Goal: Task Accomplishment & Management: Manage account settings

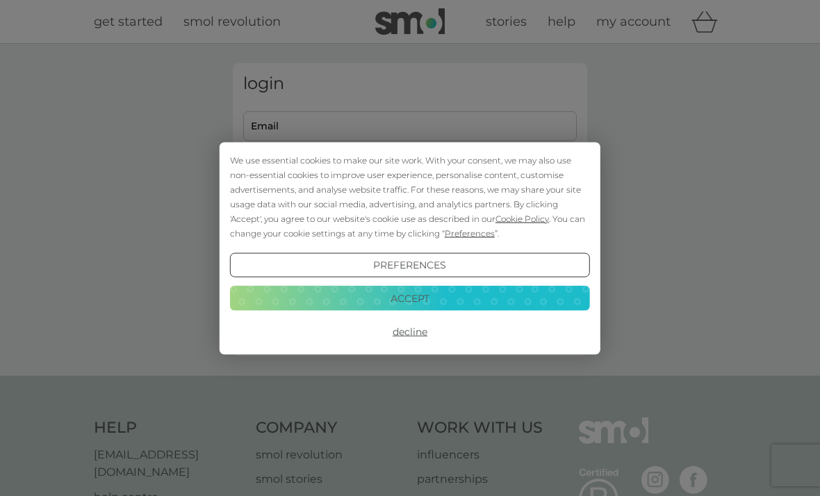
click at [536, 291] on button "Accept" at bounding box center [410, 298] width 360 height 25
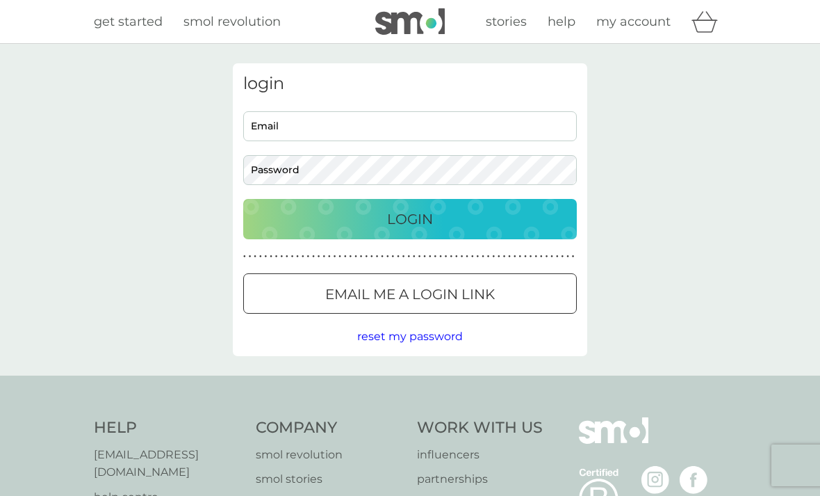
click at [288, 124] on input "Email" at bounding box center [410, 126] width 334 height 30
type input "cataiestyn@gmail.com"
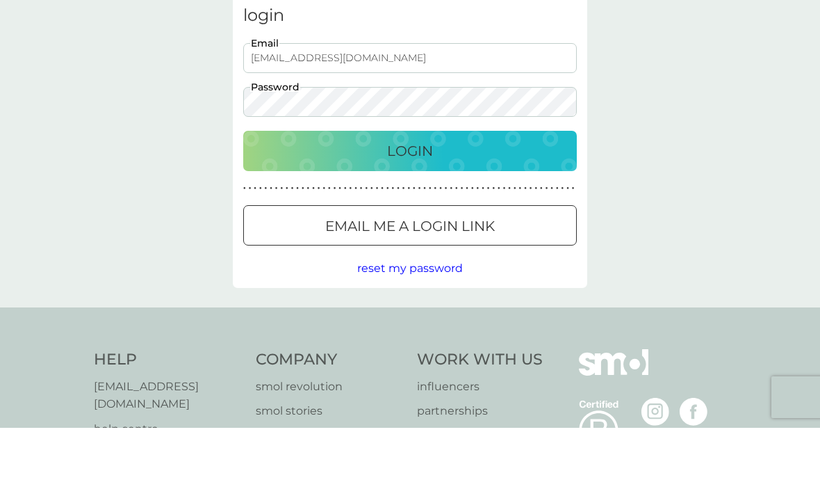
click at [304, 208] on div "Login" at bounding box center [410, 219] width 306 height 22
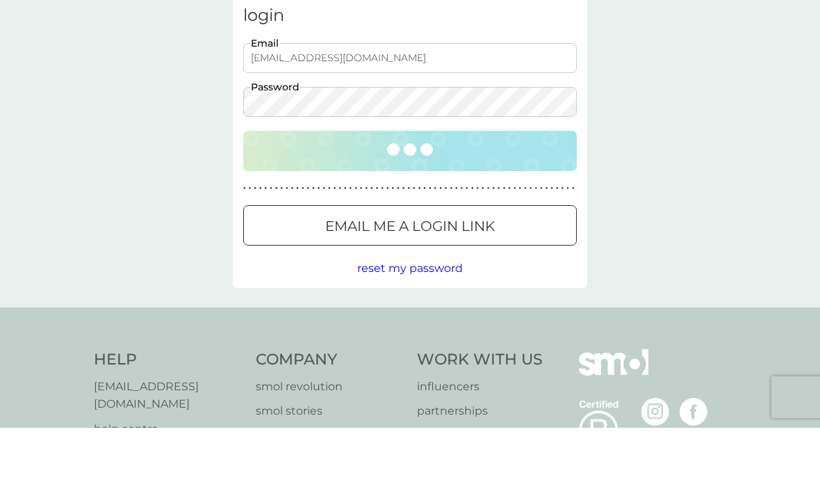
scroll to position [68, 0]
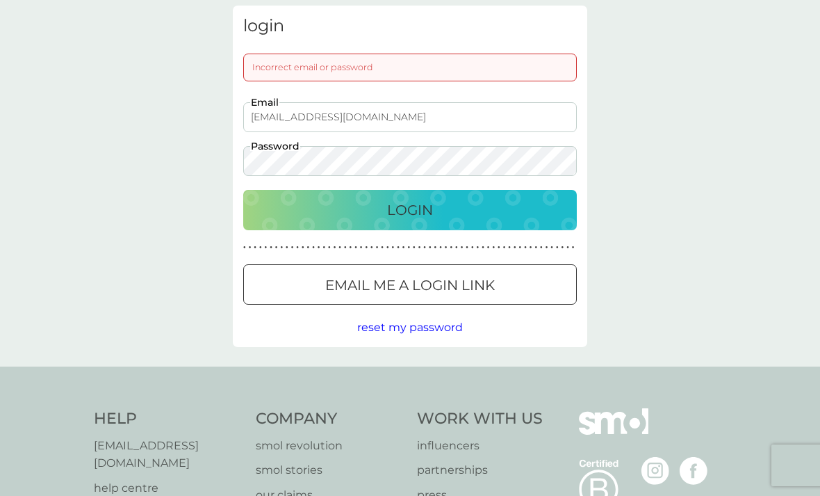
click at [288, 210] on div "Login" at bounding box center [410, 210] width 306 height 22
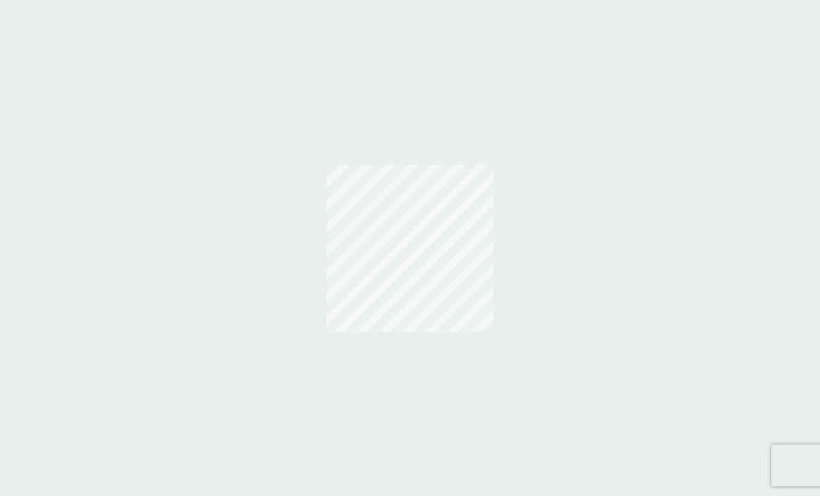
scroll to position [44, 0]
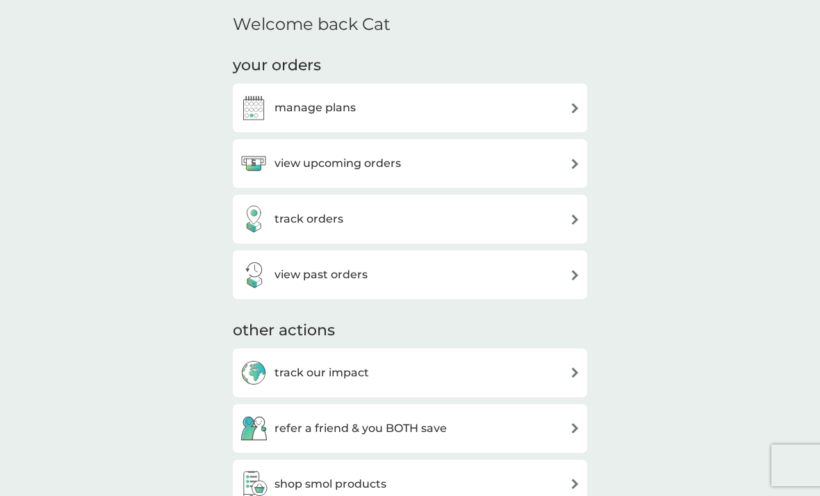
scroll to position [300, 0]
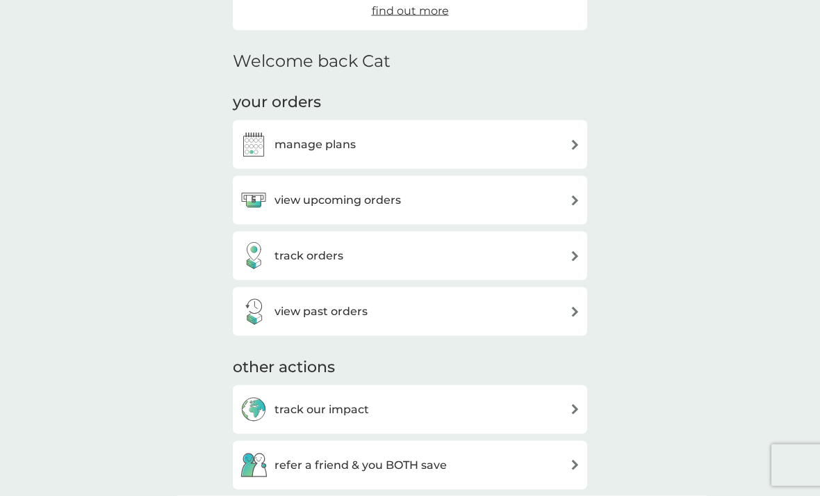
click at [266, 141] on img at bounding box center [254, 145] width 28 height 28
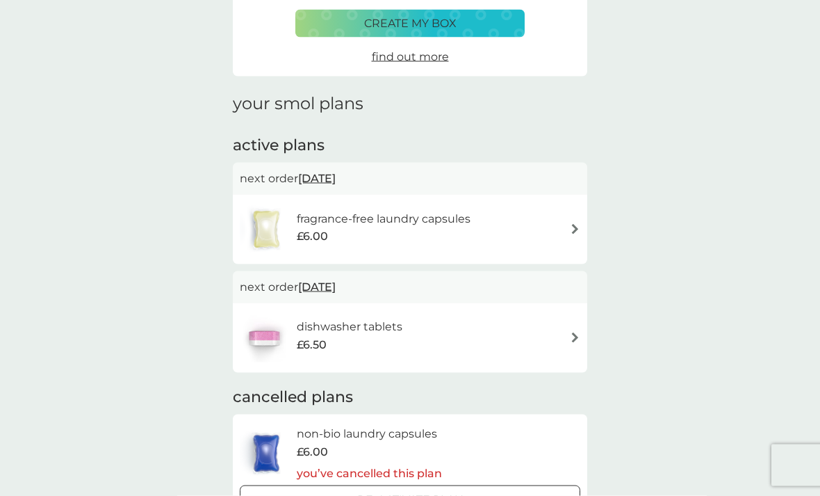
scroll to position [114, 0]
click at [571, 334] on img at bounding box center [575, 337] width 10 height 10
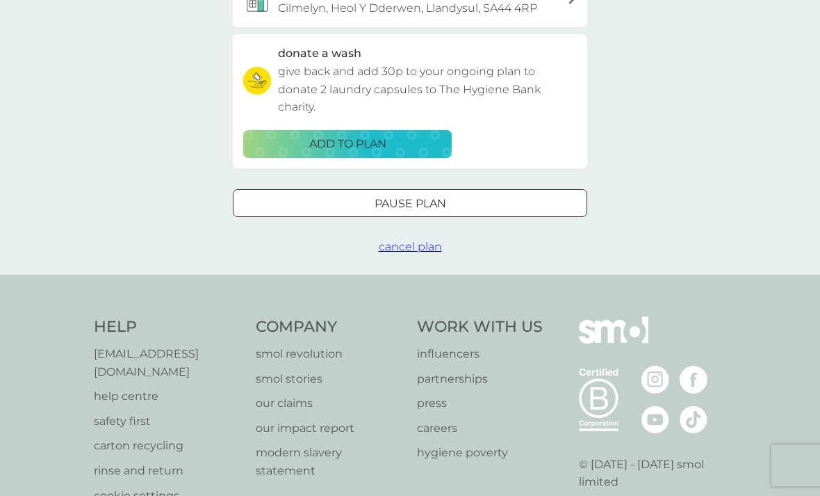
scroll to position [432, 0]
click at [268, 203] on div "Pause plan" at bounding box center [410, 204] width 353 height 18
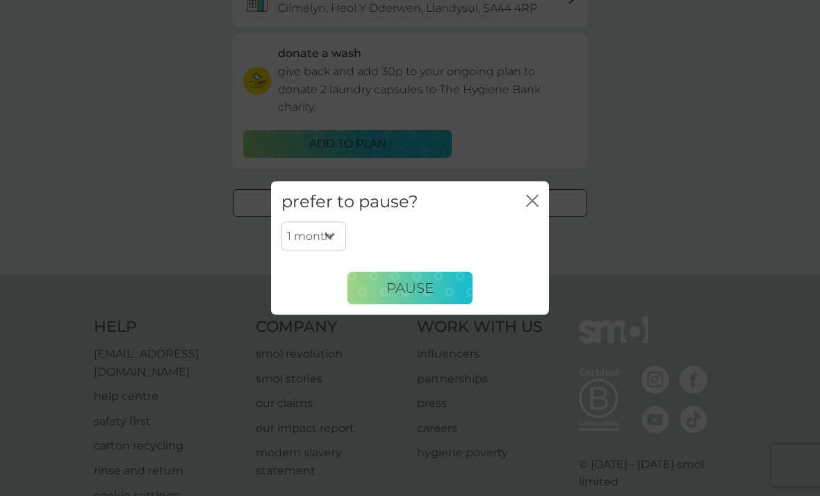
click at [377, 304] on button "Pause" at bounding box center [410, 287] width 125 height 33
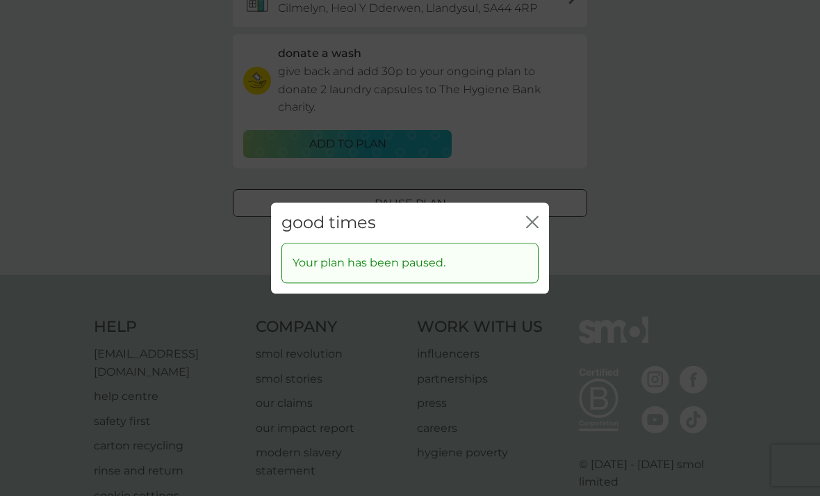
click at [538, 227] on icon "close" at bounding box center [535, 221] width 6 height 11
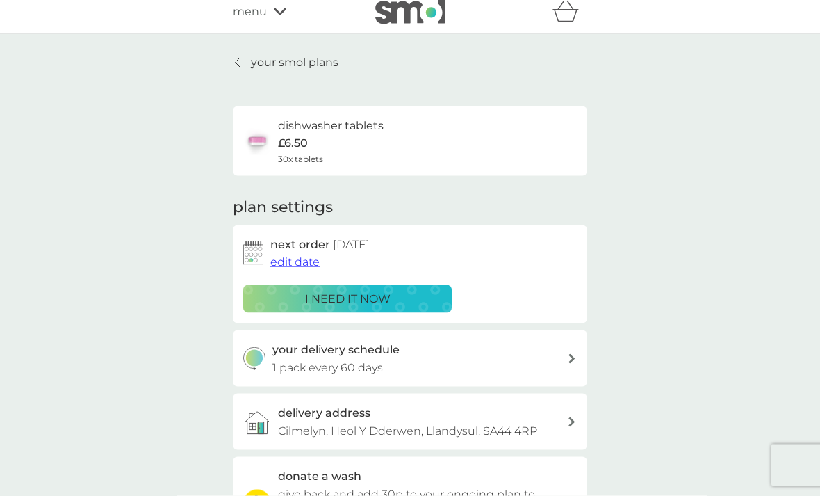
scroll to position [0, 0]
